Goal: Task Accomplishment & Management: Complete application form

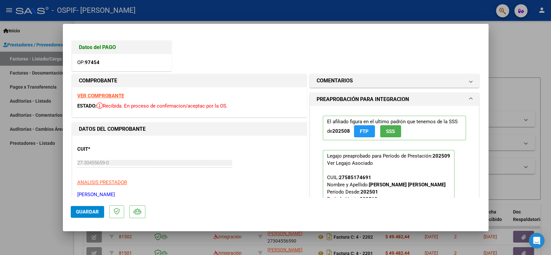
scroll to position [145, 0]
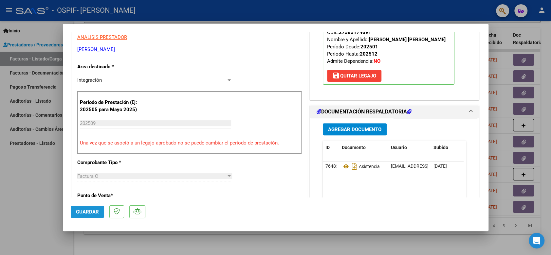
click at [94, 213] on span "Guardar" at bounding box center [87, 212] width 23 height 6
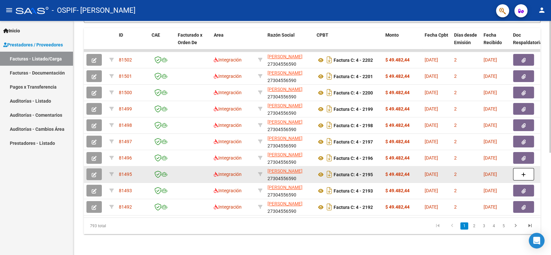
click at [93, 169] on button "button" at bounding box center [93, 175] width 15 height 12
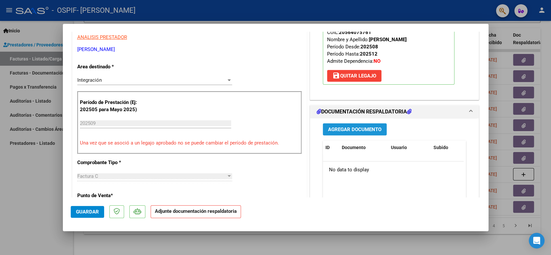
click at [361, 130] on span "Agregar Documento" at bounding box center [354, 130] width 53 height 6
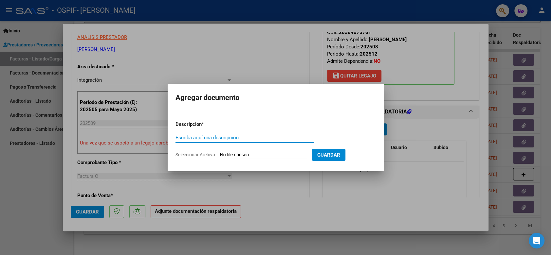
click at [199, 135] on input "Escriba aquí una descripcion" at bounding box center [245, 138] width 138 height 6
type input "asistencia"
click at [258, 153] on input "Seleccionar Archivo" at bounding box center [263, 155] width 87 height 6
type input "C:\fakepath\pnce.jpg"
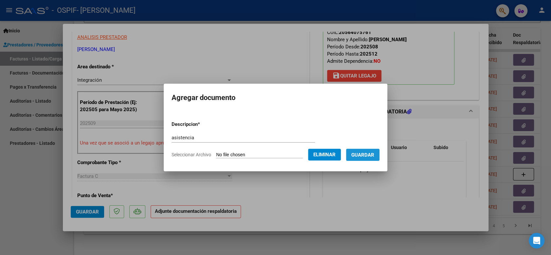
click at [359, 150] on button "Guardar" at bounding box center [362, 155] width 33 height 12
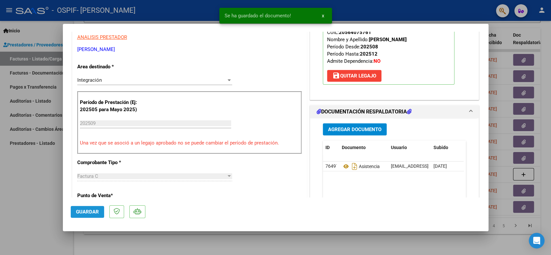
click at [87, 211] on span "Guardar" at bounding box center [87, 212] width 23 height 6
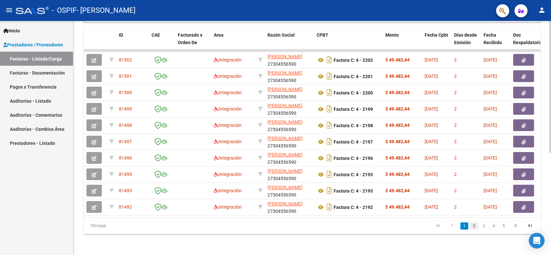
click at [475, 224] on link "2" at bounding box center [474, 226] width 8 height 7
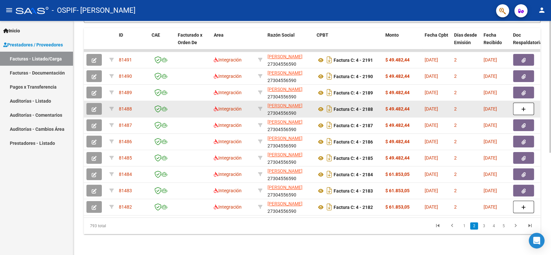
click at [98, 103] on button "button" at bounding box center [93, 109] width 15 height 12
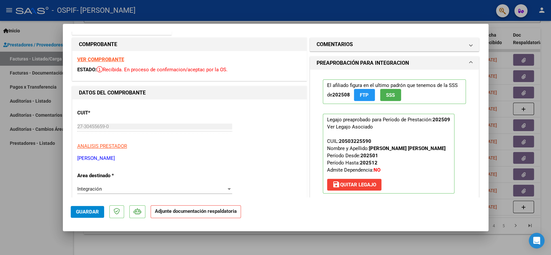
scroll to position [109, 0]
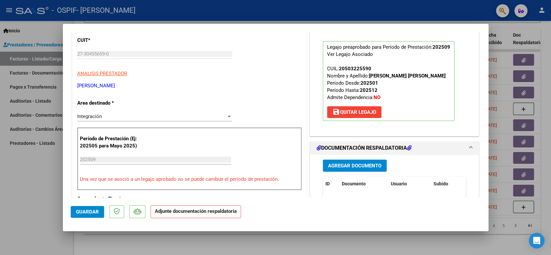
click at [345, 160] on button "Agregar Documento" at bounding box center [355, 166] width 64 height 12
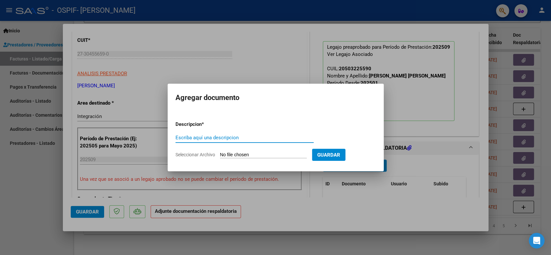
click at [204, 140] on input "Escriba aquí una descripcion" at bounding box center [245, 138] width 138 height 6
paste input "asistencia"
type input "asistencia"
click at [238, 155] on input "Seleccionar Archivo" at bounding box center [263, 155] width 87 height 6
type input "C:\fakepath\[PERSON_NAME] .jpg"
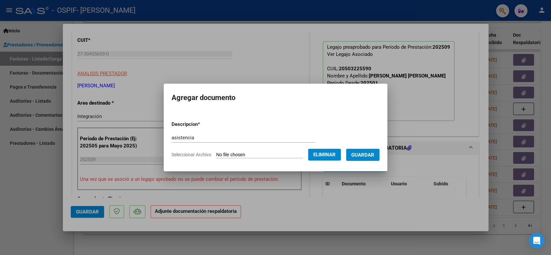
click at [369, 152] on span "Guardar" at bounding box center [362, 155] width 23 height 6
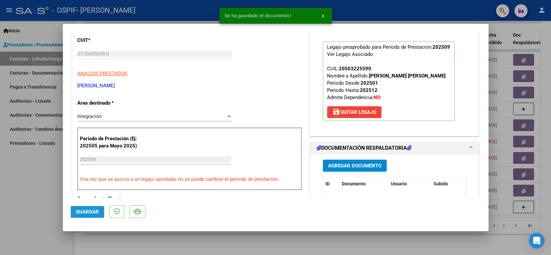
click at [84, 211] on span "Guardar" at bounding box center [87, 212] width 23 height 6
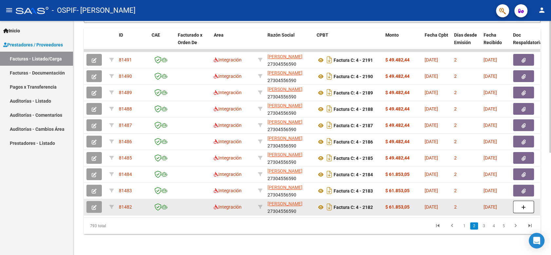
click at [95, 205] on icon "button" at bounding box center [94, 207] width 5 height 5
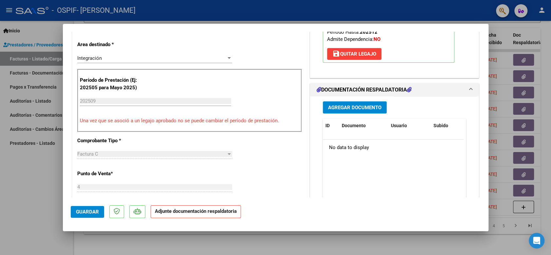
scroll to position [145, 0]
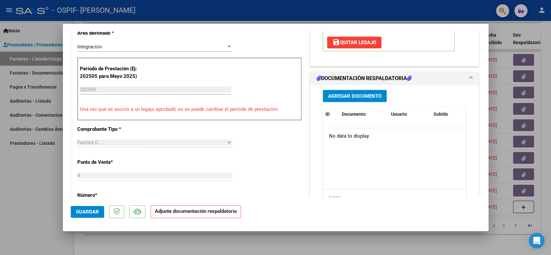
click at [332, 99] on button "Agregar Documento" at bounding box center [355, 96] width 64 height 12
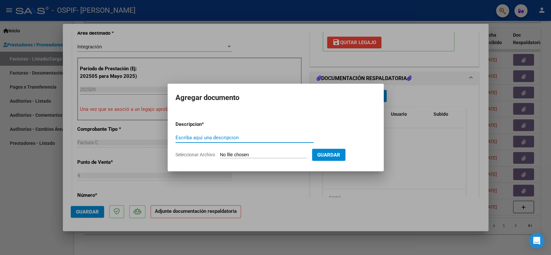
click at [196, 137] on input "Escriba aquí una descripcion" at bounding box center [245, 138] width 138 height 6
paste input "asistencia"
type input "asistencia"
click at [268, 153] on input "Seleccionar Archivo" at bounding box center [263, 155] width 87 height 6
type input "C:\fakepath\[PERSON_NAME].jpg"
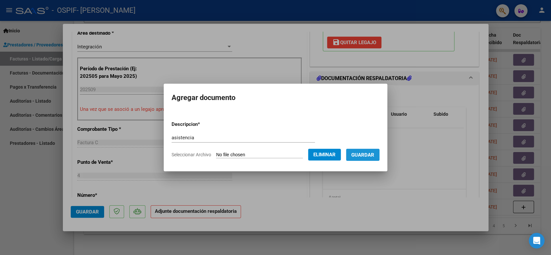
click at [367, 158] on span "Guardar" at bounding box center [362, 155] width 23 height 6
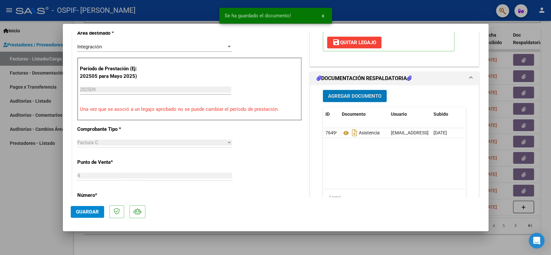
click at [73, 217] on button "Guardar" at bounding box center [87, 212] width 33 height 12
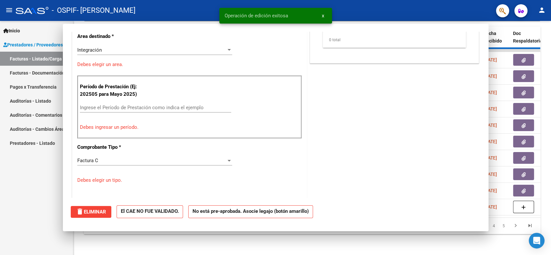
scroll to position [0, 0]
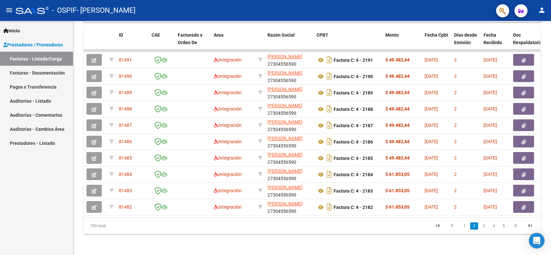
click at [479, 227] on li "3" at bounding box center [484, 226] width 10 height 11
click at [481, 229] on link "3" at bounding box center [484, 226] width 8 height 7
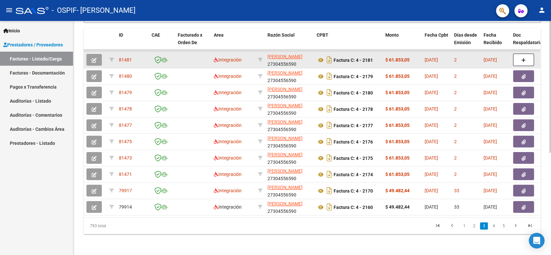
click at [94, 58] on icon "button" at bounding box center [94, 60] width 5 height 5
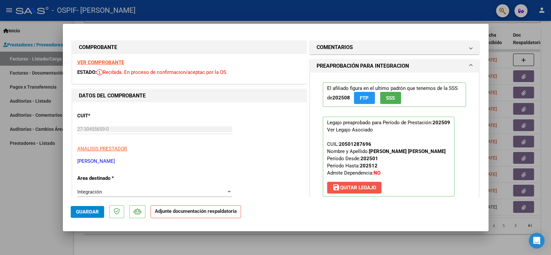
click at [363, 189] on span "save [PERSON_NAME]" at bounding box center [354, 188] width 44 height 6
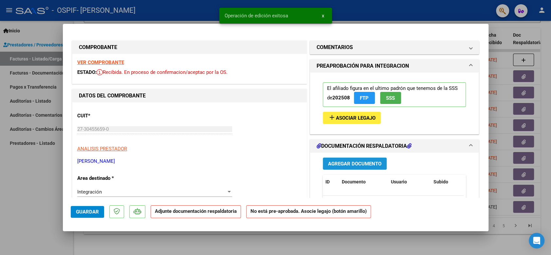
click at [361, 166] on span "Agregar Documento" at bounding box center [354, 164] width 53 height 6
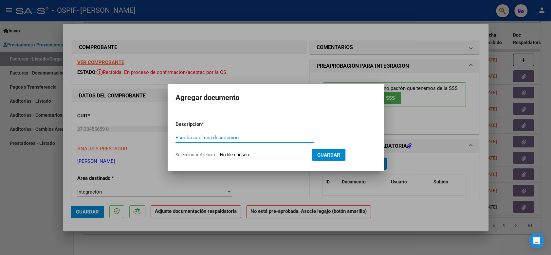
click at [193, 140] on input "Escriba aquí una descripcion" at bounding box center [245, 138] width 138 height 6
paste input "asistencia"
type input "asistencia"
click at [262, 153] on input "Seleccionar Archivo" at bounding box center [263, 155] width 87 height 6
type input "C:\fakepath\[PERSON_NAME].jpg"
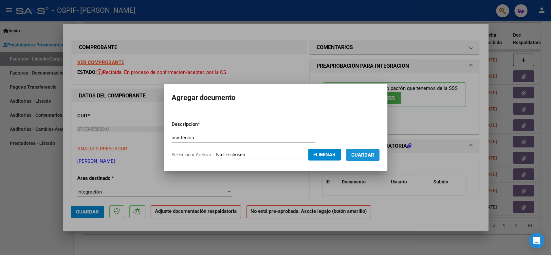
click at [364, 158] on button "Guardar" at bounding box center [362, 155] width 33 height 12
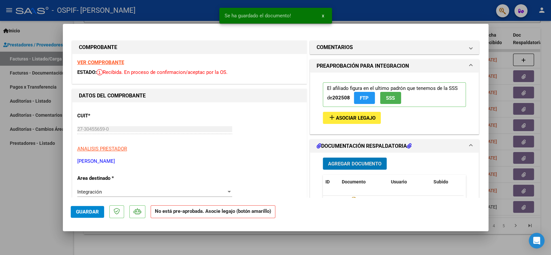
click at [369, 121] on span "Asociar Legajo" at bounding box center [356, 118] width 40 height 6
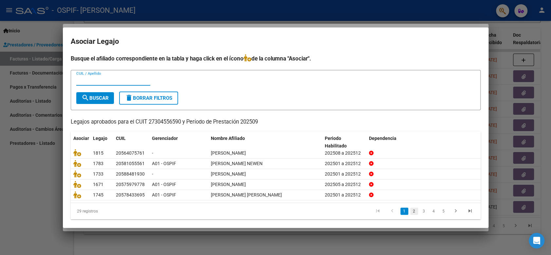
click at [411, 209] on link "2" at bounding box center [414, 211] width 8 height 7
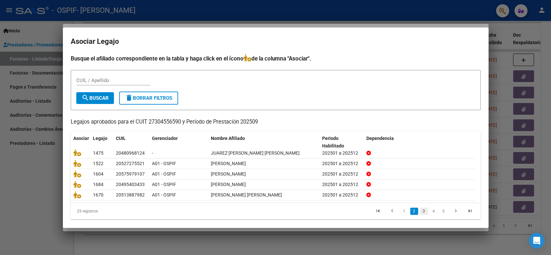
click at [421, 211] on link "3" at bounding box center [424, 211] width 8 height 7
click at [430, 209] on link "4" at bounding box center [434, 211] width 8 height 7
click at [431, 209] on link "5" at bounding box center [434, 211] width 8 height 7
click at [440, 210] on link "6" at bounding box center [444, 211] width 8 height 7
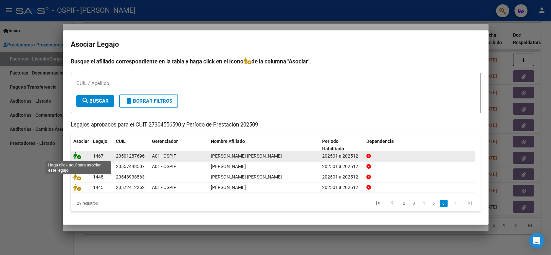
click at [75, 158] on icon at bounding box center [77, 155] width 8 height 7
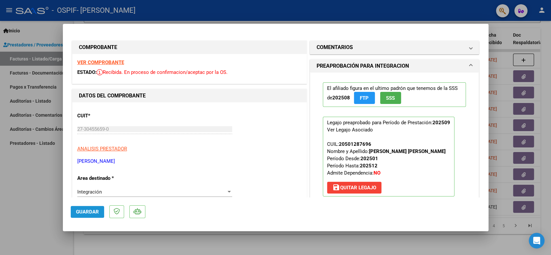
click at [81, 207] on button "Guardar" at bounding box center [87, 212] width 33 height 12
